Goal: Use online tool/utility

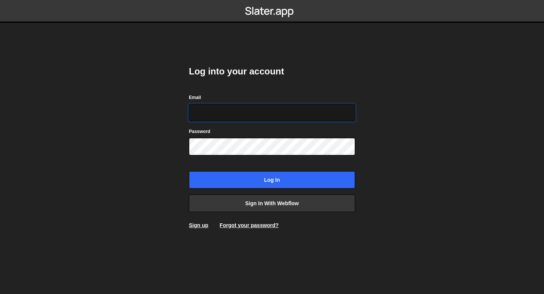
type input "[EMAIL_ADDRESS][DOMAIN_NAME]"
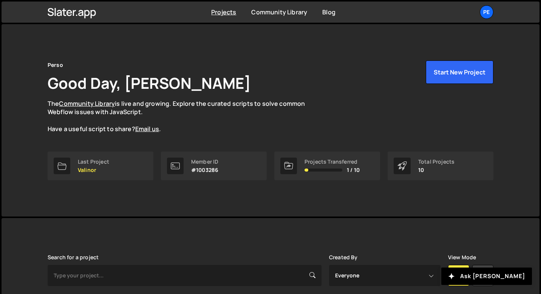
scroll to position [212, 0]
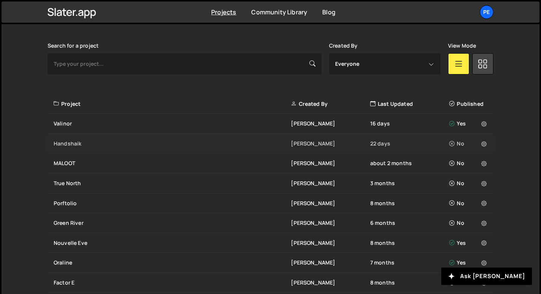
click at [124, 149] on div "Handshaik Eliot BESSON 22 days No" at bounding box center [271, 144] width 446 height 20
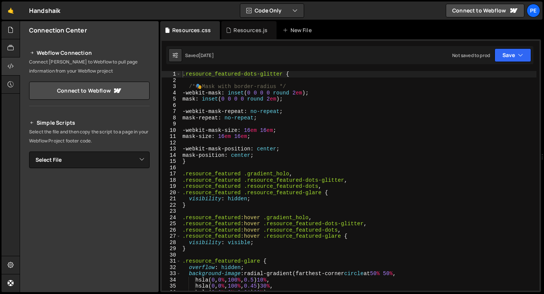
type textarea "mask-position: center;"
click at [253, 157] on div ".resource_featured-dots-glitter { /* 🎭 Mask with border-radius */ -webkit-mask …" at bounding box center [359, 187] width 356 height 232
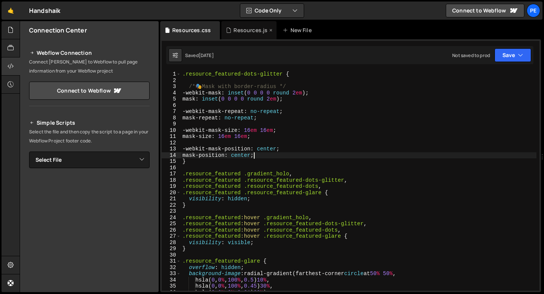
click at [255, 32] on div "Resources.js" at bounding box center [251, 30] width 34 height 8
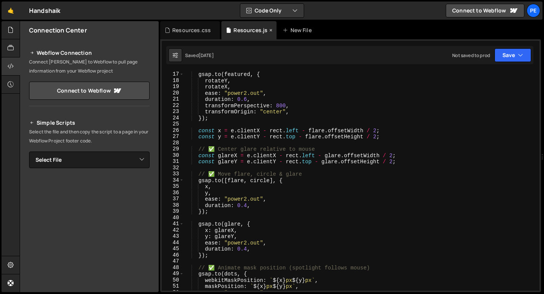
scroll to position [100, 0]
click at [195, 33] on div "Resources.css" at bounding box center [191, 30] width 39 height 8
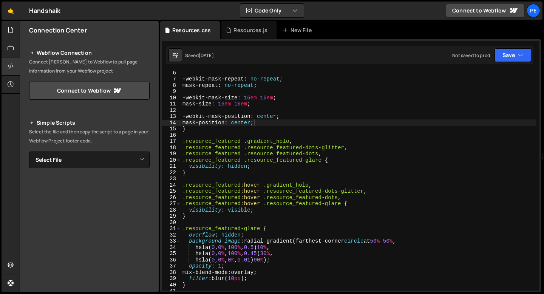
scroll to position [0, 0]
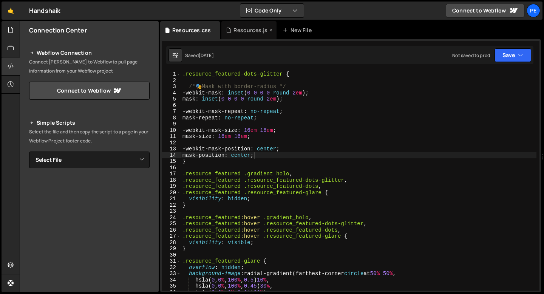
click at [242, 31] on div "Resources.js" at bounding box center [251, 30] width 34 height 8
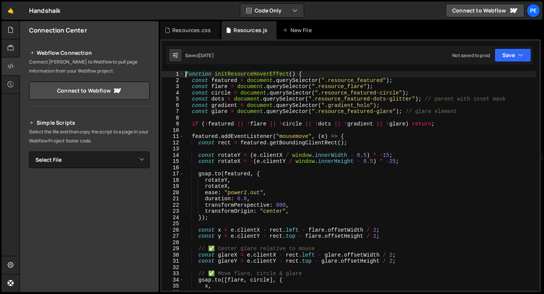
click at [187, 74] on div "function initResourceHoverEffect ( ) { const featured = document . querySelecto…" at bounding box center [360, 187] width 353 height 232
type textarea "initResourceHoverEffect();"
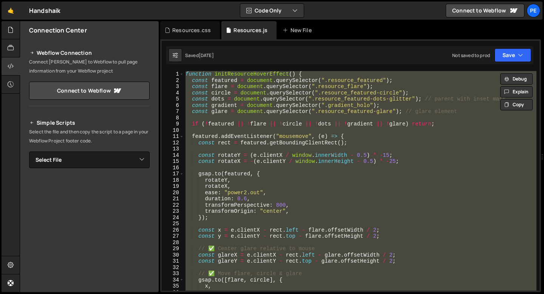
click at [228, 130] on div "function initResourceHoverEffect ( ) { const featured = document . querySelecto…" at bounding box center [360, 181] width 353 height 220
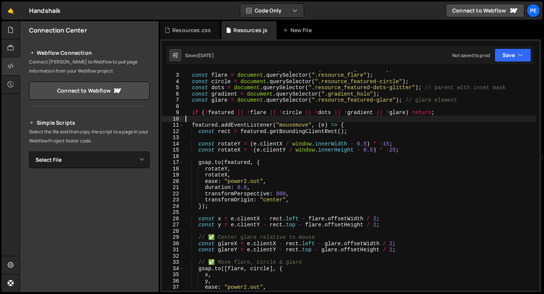
scroll to position [11, 0]
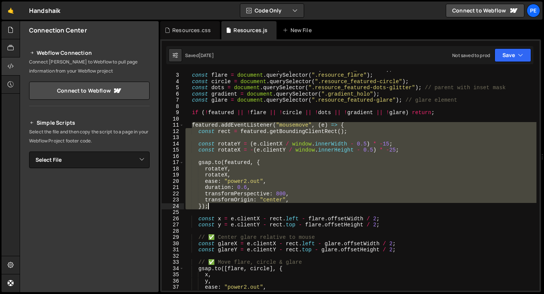
drag, startPoint x: 192, startPoint y: 126, endPoint x: 320, endPoint y: 209, distance: 153.1
click at [320, 209] on div "const featured = document . querySelector ( ".resource_featured" ) ; const flar…" at bounding box center [360, 182] width 353 height 232
type textarea "transformOrigin: "center", });"
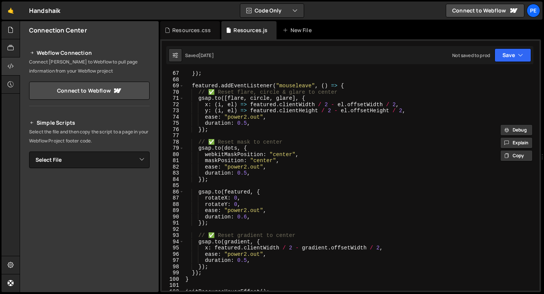
scroll to position [530, 0]
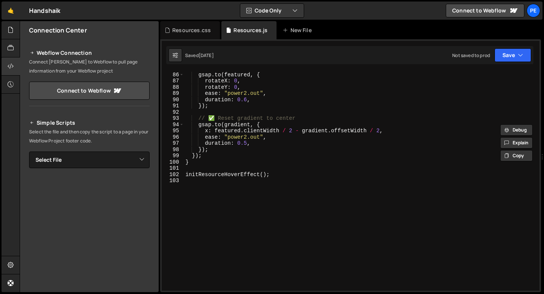
click at [207, 195] on div "gsap . to ( featured , { rotateX : 0 , rotateY : 0 , ease : "power2.out" , dura…" at bounding box center [360, 181] width 353 height 232
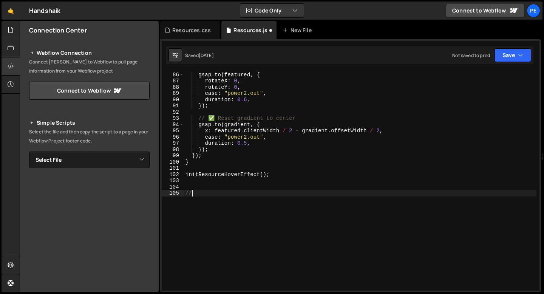
scroll to position [0, 0]
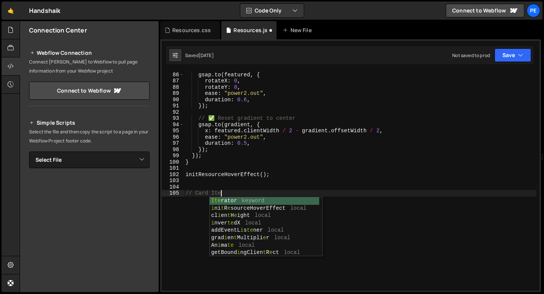
type textarea "// Card Item"
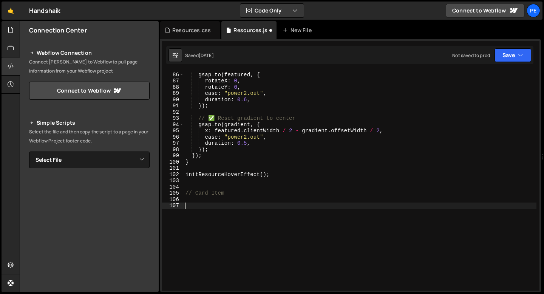
paste textarea "});"
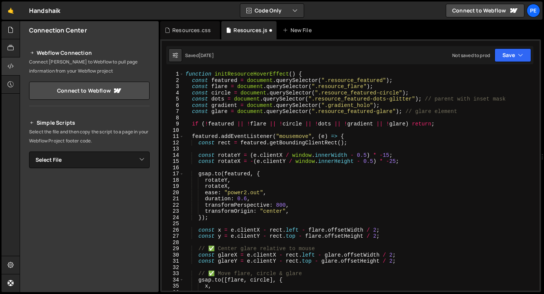
click at [302, 81] on div "function initResourceHoverEffect ( ) { const featured = document . querySelecto…" at bounding box center [360, 187] width 353 height 232
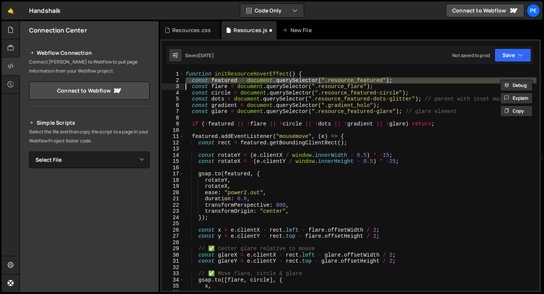
click at [302, 81] on div "function initResourceHoverEffect ( ) { const featured = document . querySelecto…" at bounding box center [360, 187] width 353 height 232
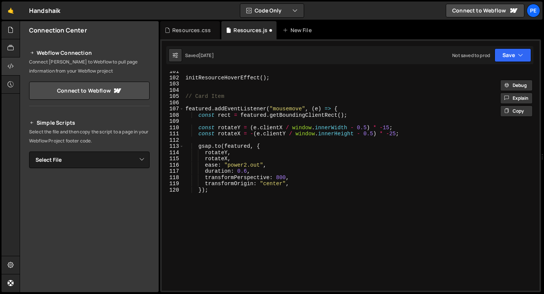
scroll to position [636, 0]
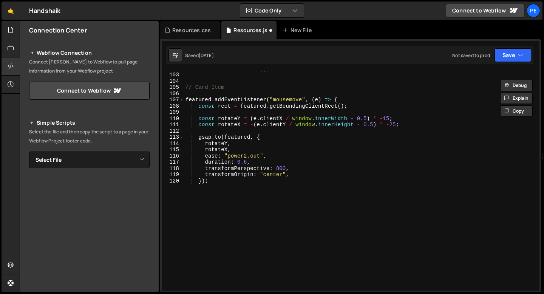
click at [257, 88] on div "initResourceHoverEffect ( ) ; // Card Item featured . addEventListener ( "mouse…" at bounding box center [360, 181] width 353 height 232
type textarea "// Card Item"
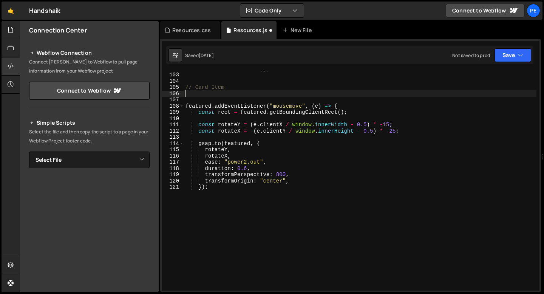
paste textarea "const featured = document.querySelector(".resource_featured");"
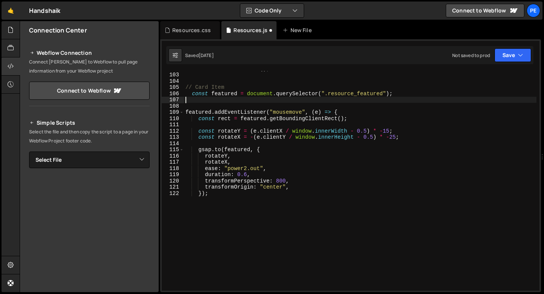
click at [225, 93] on div "initResourceHoverEffect ( ) ; // Card Item const featured = document . querySel…" at bounding box center [360, 181] width 353 height 232
click at [381, 95] on div "initResourceHoverEffect ( ) ; // Card Item const cmsItem = document . querySele…" at bounding box center [360, 181] width 353 height 232
drag, startPoint x: 327, startPoint y: 95, endPoint x: 381, endPoint y: 95, distance: 54.4
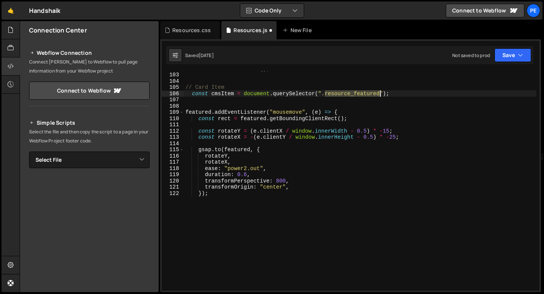
click at [382, 95] on div "initResourceHoverEffect ( ) ; // Card Item const cmsItem = document . querySele…" at bounding box center [360, 181] width 353 height 232
paste textarea "cms-item"
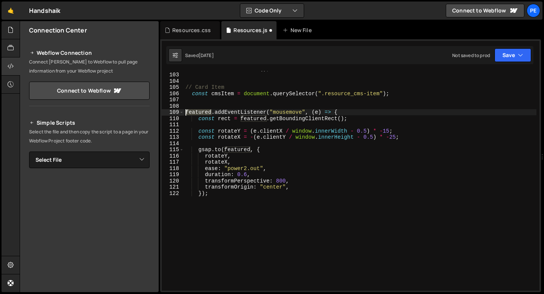
drag, startPoint x: 212, startPoint y: 112, endPoint x: 184, endPoint y: 111, distance: 28.4
click at [184, 112] on div "const cmsItem = document.querySelector(".resource_cms-item"); 102 103 104 105 1…" at bounding box center [351, 181] width 378 height 220
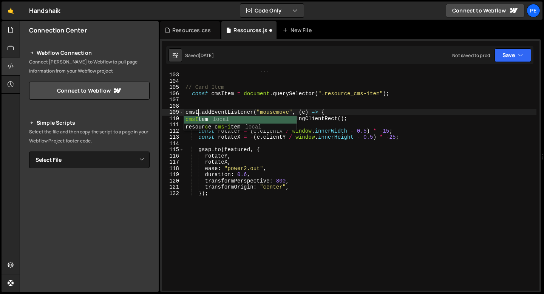
type textarea "cmsItem.addEventListener("mousemove", (e) => {"
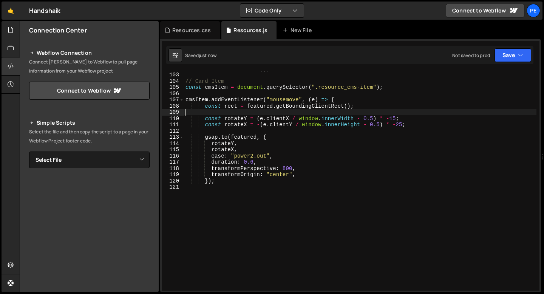
click at [261, 105] on div "initResourceHoverEffect ( ) ; // Card Item const cmsItem = document . querySele…" at bounding box center [360, 181] width 353 height 232
click at [260, 105] on div "initResourceHoverEffect ( ) ; // Card Item const cmsItem = document . querySele…" at bounding box center [360, 181] width 353 height 232
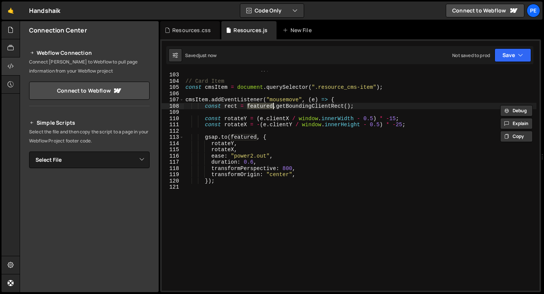
paste textarea "resource_cms-item"
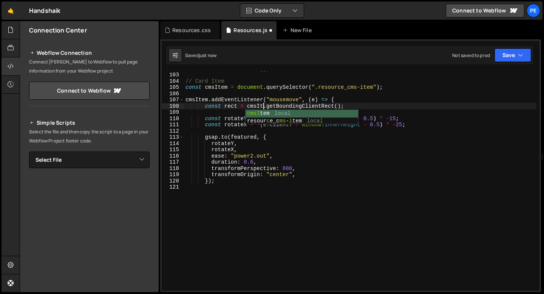
scroll to position [0, 6]
type textarea "const rect = cmsItem.getBoundingClientRect();"
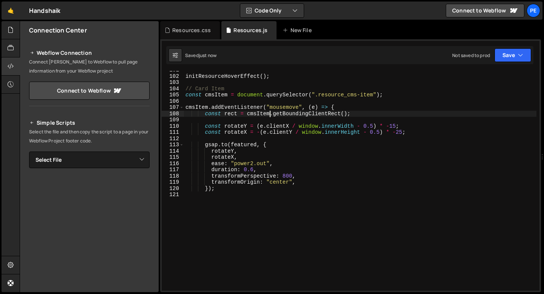
scroll to position [628, 0]
click at [221, 192] on div "initResourceHoverEffect ( ) ; // Card Item const cmsItem = document . querySele…" at bounding box center [360, 183] width 353 height 232
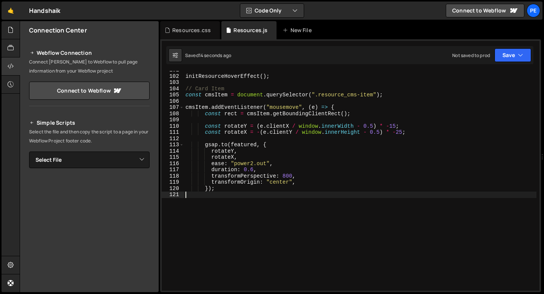
type textarea "ø"
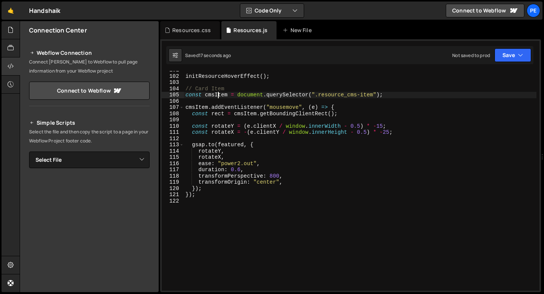
click at [219, 94] on div "initResourceHoverEffect ( ) ; // Card Item const cmsItem = document . querySele…" at bounding box center [360, 183] width 353 height 232
click at [218, 95] on div "initResourceHoverEffect ( ) ; // Card Item const cmsitem = document . querySele…" at bounding box center [360, 183] width 353 height 232
click at [248, 115] on div "initResourceHoverEffect ( ) ; // Card Item const cmsitem = document . querySele…" at bounding box center [360, 183] width 353 height 232
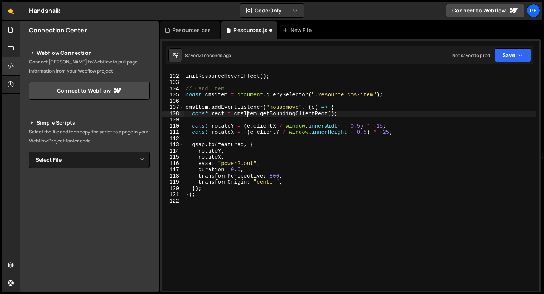
click at [248, 115] on div "initResourceHoverEffect ( ) ; // Card Item const cmsitem = document . querySele…" at bounding box center [360, 183] width 353 height 232
paste textarea "i"
click at [197, 106] on div "initResourceHoverEffect ( ) ; // Card Item const cmsitem = document . querySele…" at bounding box center [360, 183] width 353 height 232
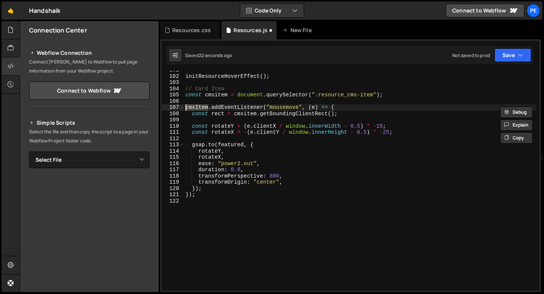
paste textarea "i"
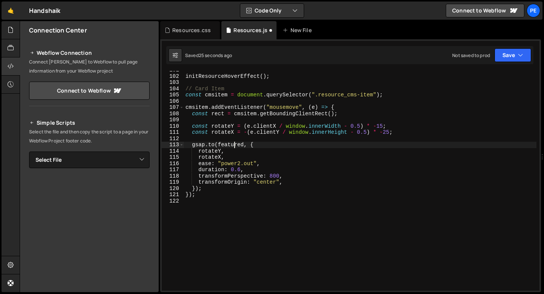
click at [233, 147] on div "initResourceHoverEffect ( ) ; // Card Item const cmsitem = document . querySele…" at bounding box center [360, 183] width 353 height 232
paste textarea "cmsitem"
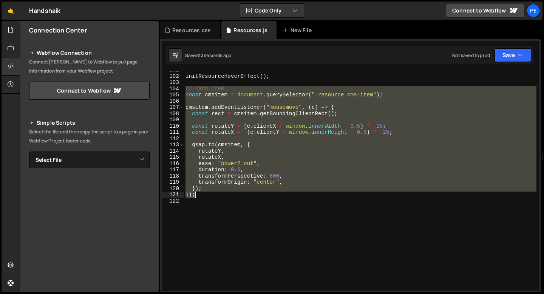
drag, startPoint x: 184, startPoint y: 87, endPoint x: 214, endPoint y: 195, distance: 111.8
click at [214, 195] on div "initResourceHoverEffect ( ) ; // Card Item const cmsitem = document . querySele…" at bounding box center [360, 183] width 353 height 232
type textarea "}); });"
click at [194, 99] on div "initResourceHoverEffect ( ) ; // Card Item const cmsitem = document . querySele…" at bounding box center [360, 181] width 353 height 220
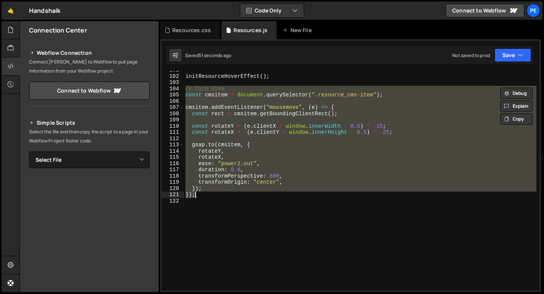
scroll to position [0, 0]
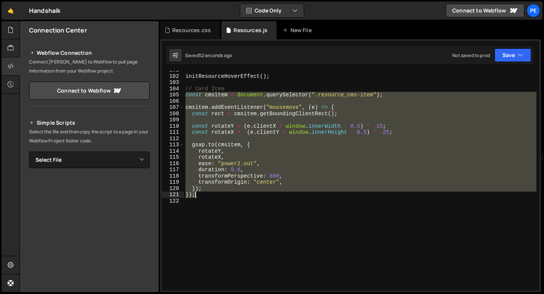
drag, startPoint x: 186, startPoint y: 95, endPoint x: 208, endPoint y: 194, distance: 101.5
click at [208, 195] on div "initResourceHoverEffect ( ) ; // Card Item const cmsitem = document . querySele…" at bounding box center [360, 183] width 353 height 232
type textarea "}); });"
paste textarea
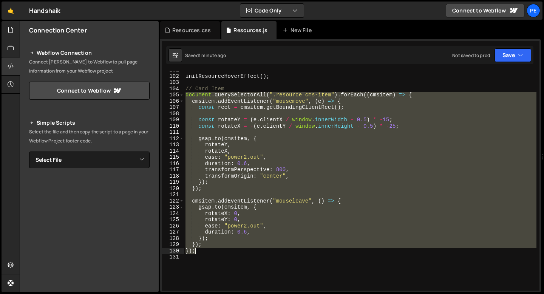
drag, startPoint x: 185, startPoint y: 95, endPoint x: 237, endPoint y: 253, distance: 165.8
click at [237, 253] on div "initResourceHoverEffect ( ) ; // Card Item document . querySelectorAll ( ".reso…" at bounding box center [360, 183] width 353 height 232
type textarea "}); });"
paste textarea
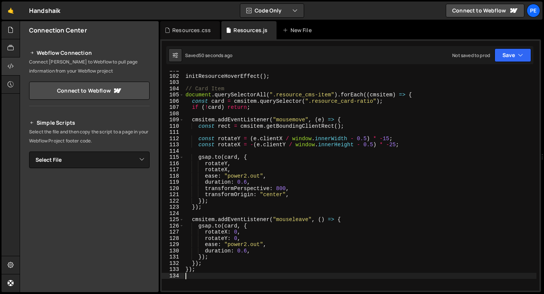
click at [389, 138] on div "initResourceHoverEffect ( ) ; // Card Item document . querySelectorAll ( ".reso…" at bounding box center [360, 183] width 353 height 232
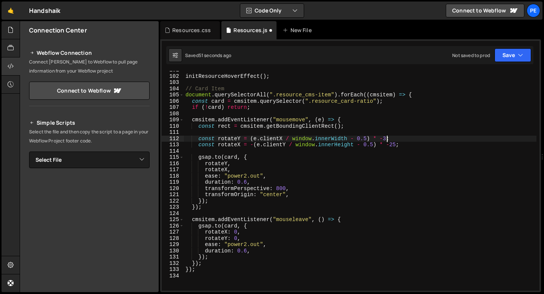
scroll to position [0, 14]
click at [396, 144] on div "initResourceHoverEffect ( ) ; // Card Item document . querySelectorAll ( ".reso…" at bounding box center [360, 183] width 353 height 232
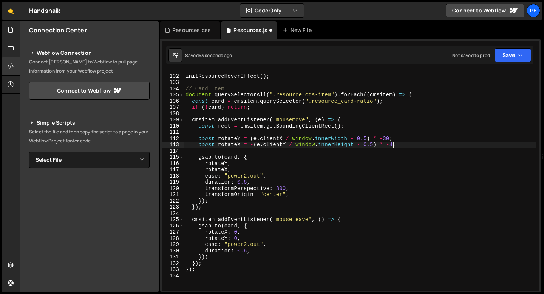
scroll to position [0, 14]
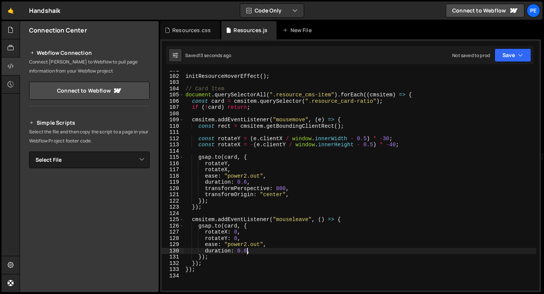
click at [247, 251] on div "initResourceHoverEffect ( ) ; // Card Item document . querySelectorAll ( ".reso…" at bounding box center [360, 183] width 353 height 232
type textarea "duration: 0.4,"
